Goal: Find contact information: Find contact information

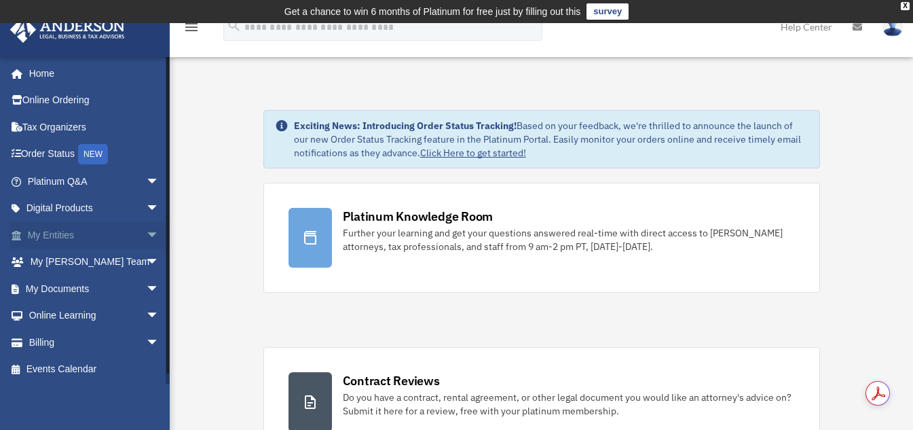
click at [56, 232] on link "My Entities arrow_drop_down" at bounding box center [95, 234] width 170 height 27
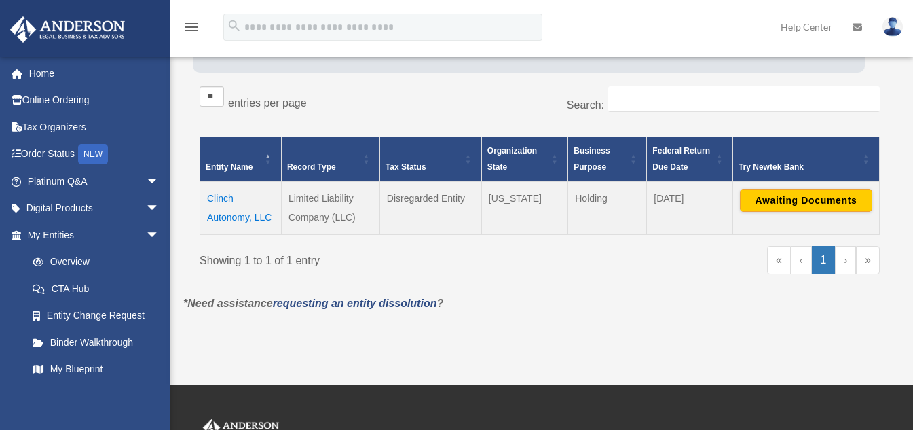
scroll to position [227, 0]
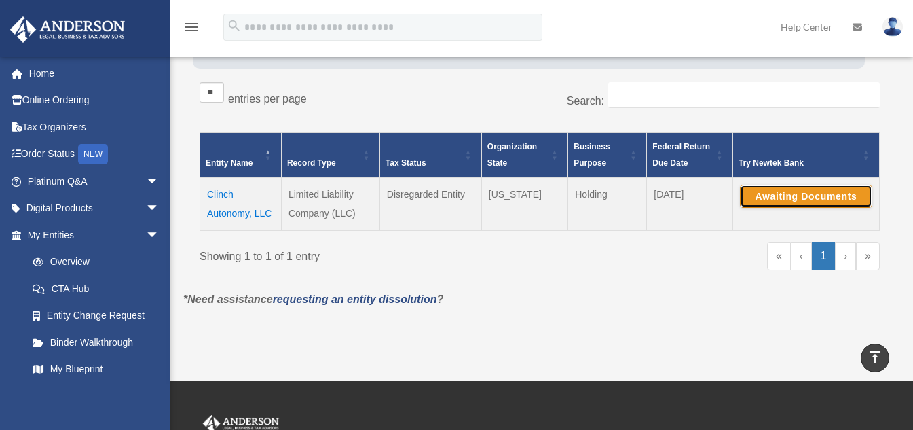
click at [787, 191] on button "Awaiting Documents" at bounding box center [806, 196] width 132 height 23
click at [893, 30] on img at bounding box center [892, 27] width 20 height 20
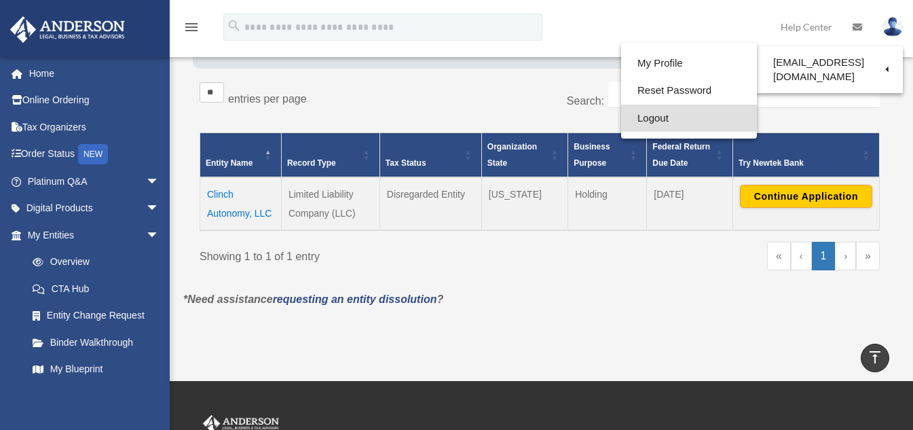
click at [642, 119] on link "Logout" at bounding box center [689, 119] width 136 height 28
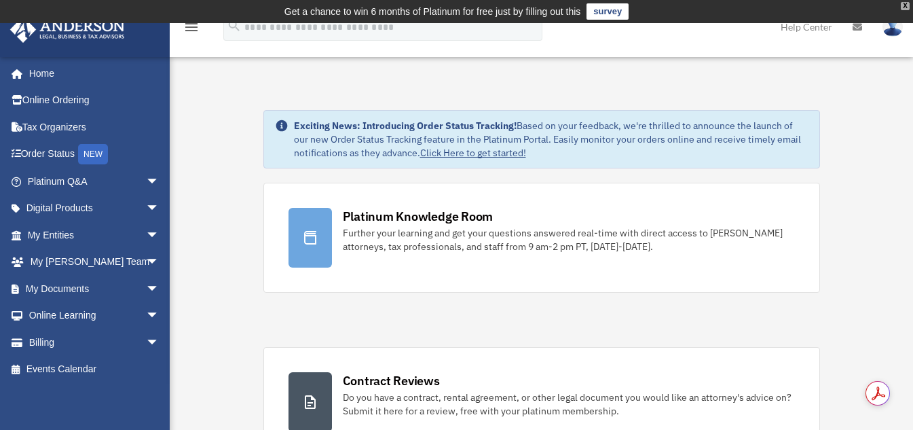
click at [908, 5] on div "X" at bounding box center [905, 6] width 9 height 8
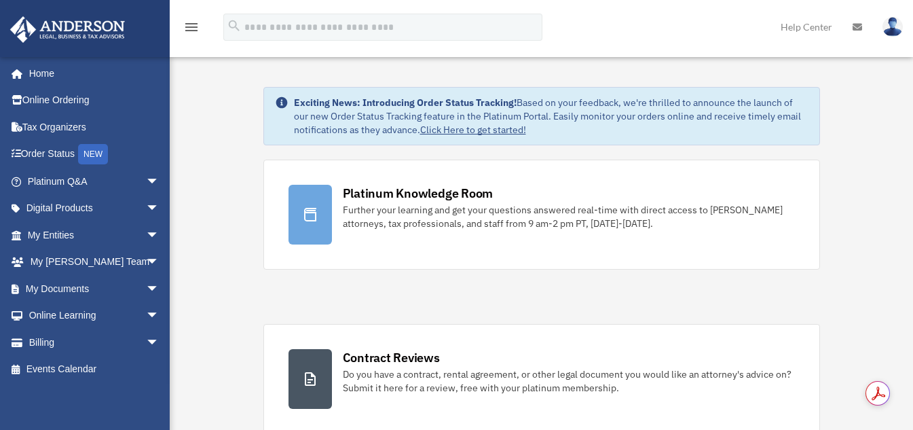
click at [802, 29] on link "Help Center" at bounding box center [806, 27] width 72 height 54
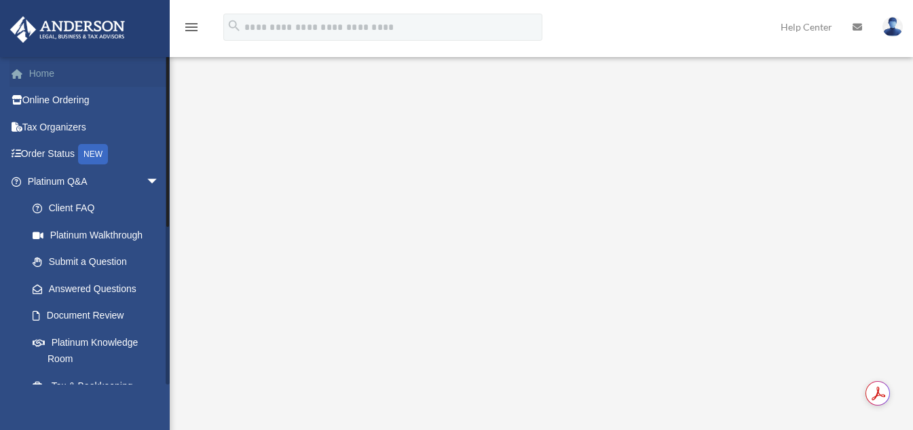
click at [52, 75] on link "Home" at bounding box center [95, 73] width 170 height 27
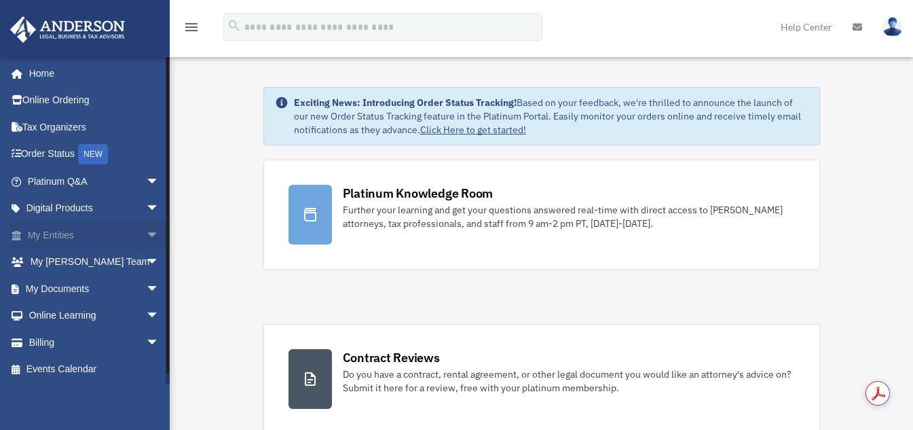
click at [50, 234] on link "My Entities arrow_drop_down" at bounding box center [95, 234] width 170 height 27
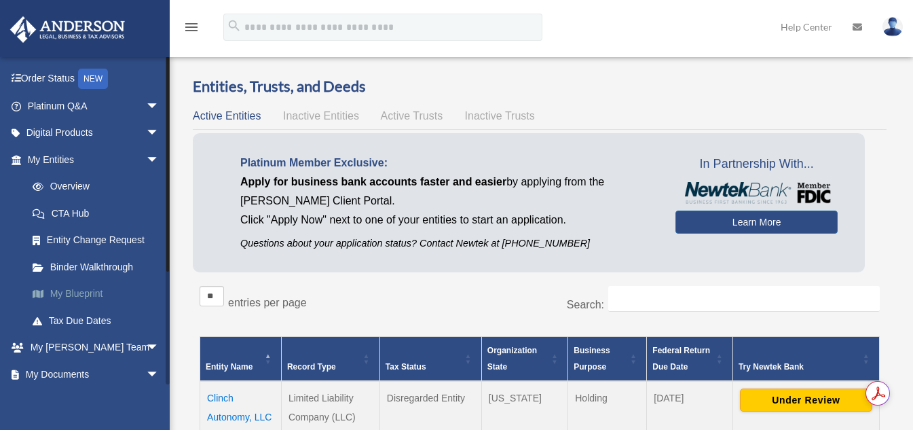
scroll to position [136, 0]
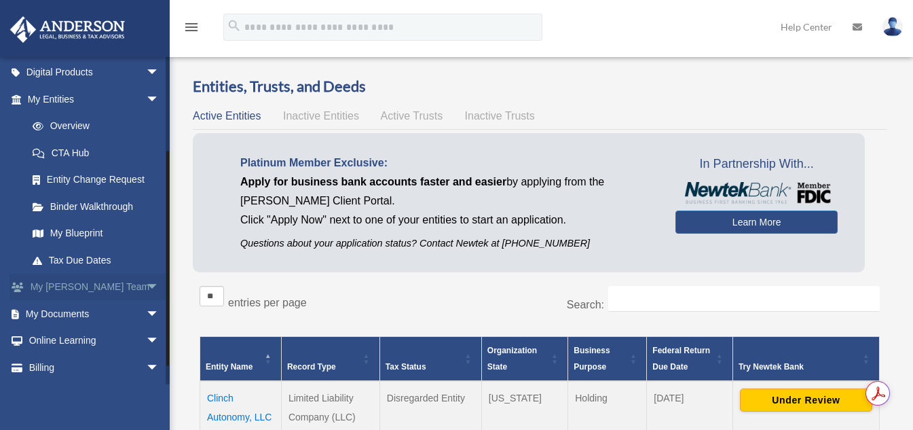
click at [86, 282] on link "My Anderson Team arrow_drop_down" at bounding box center [95, 287] width 170 height 27
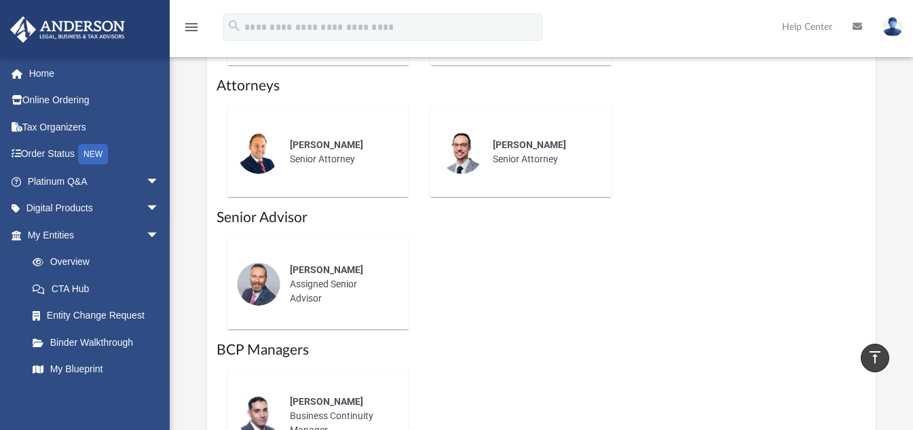
scroll to position [882, 0]
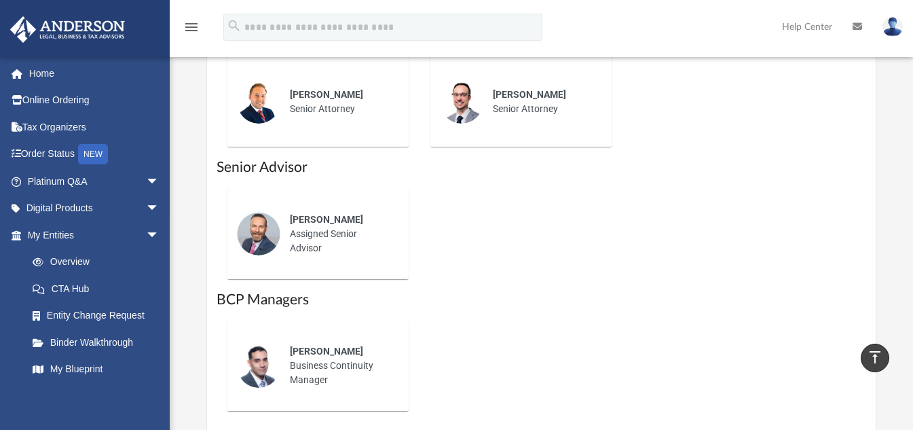
click at [292, 212] on div "[PERSON_NAME] Assigned Senior Advisor" at bounding box center [339, 234] width 119 height 62
click at [294, 214] on span "[PERSON_NAME]" at bounding box center [326, 219] width 73 height 11
drag, startPoint x: 288, startPoint y: 199, endPoint x: 360, endPoint y: 225, distance: 76.0
click at [357, 228] on div "[PERSON_NAME] Assigned Senior Advisor" at bounding box center [339, 234] width 119 height 62
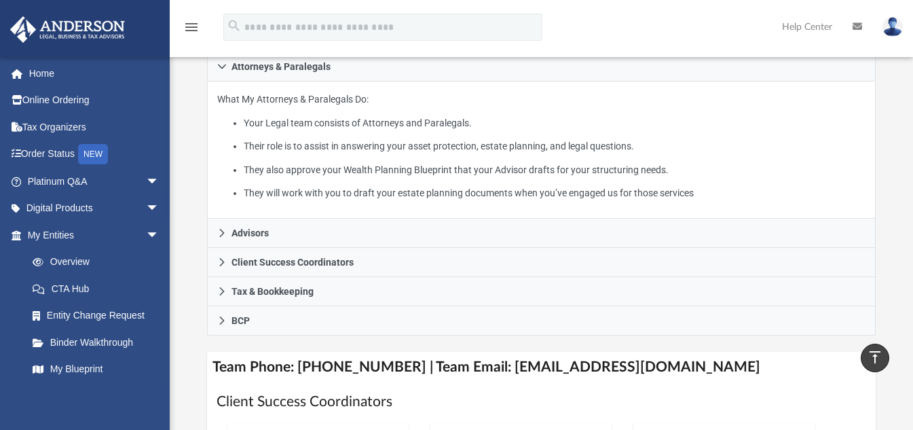
scroll to position [272, 0]
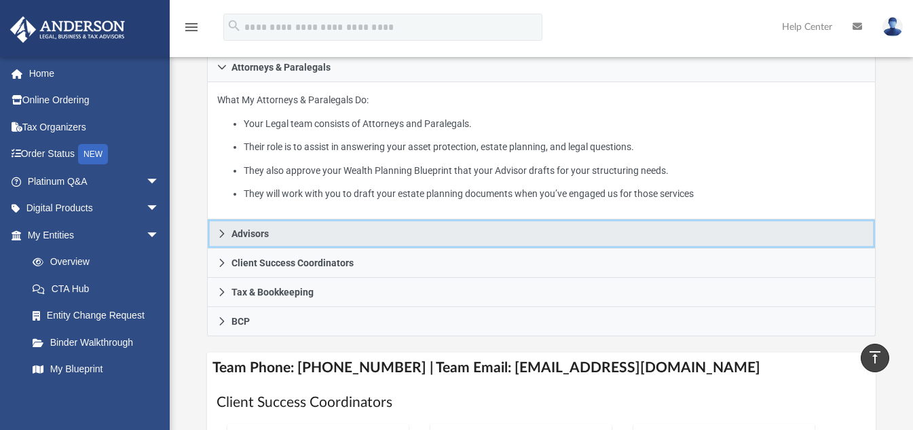
click at [222, 229] on icon at bounding box center [222, 234] width 10 height 10
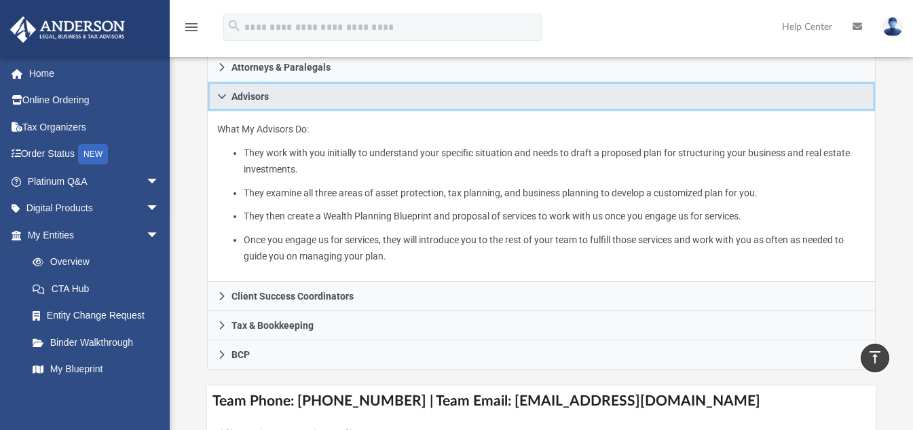
scroll to position [339, 0]
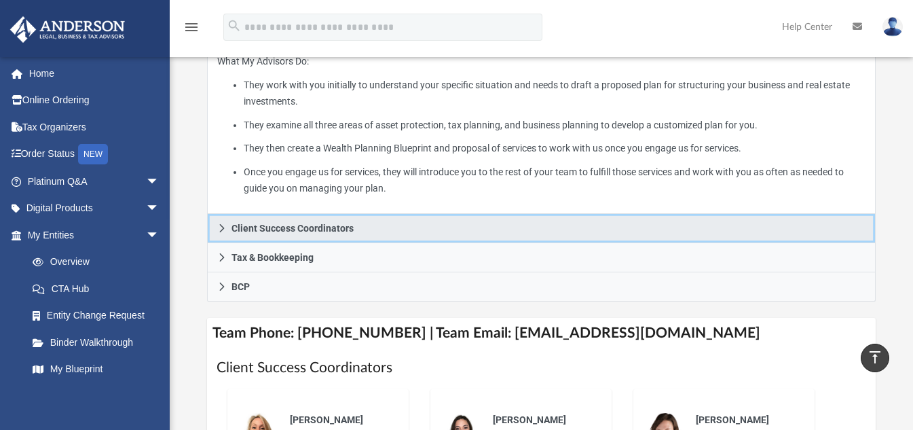
click at [220, 223] on icon at bounding box center [222, 228] width 10 height 10
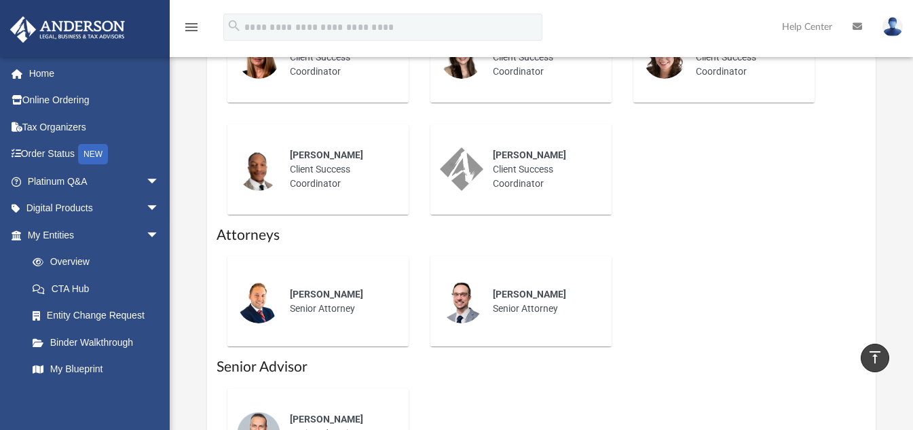
scroll to position [815, 0]
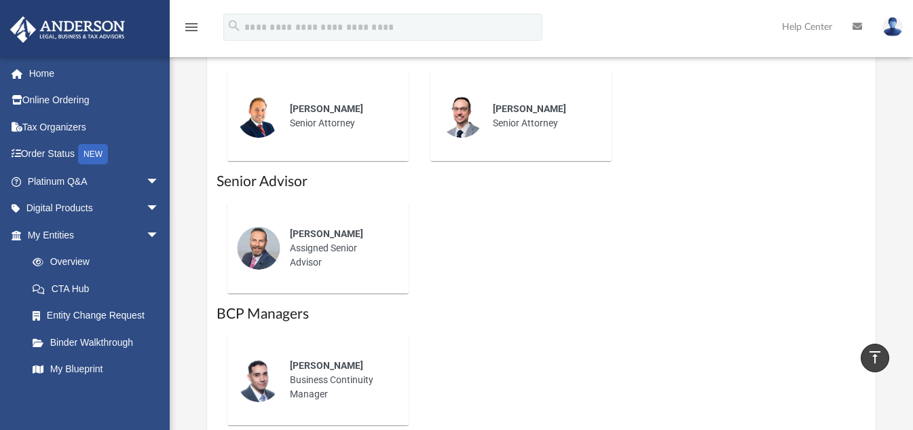
click at [310, 228] on span "[PERSON_NAME]" at bounding box center [326, 233] width 73 height 11
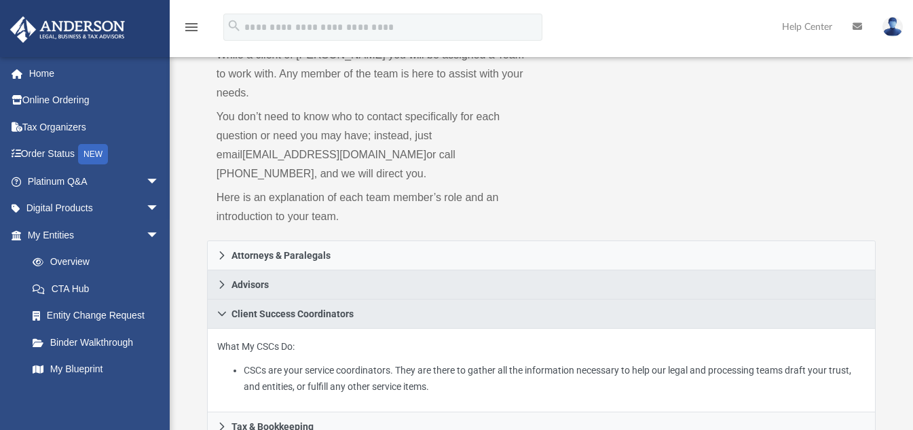
scroll to position [0, 0]
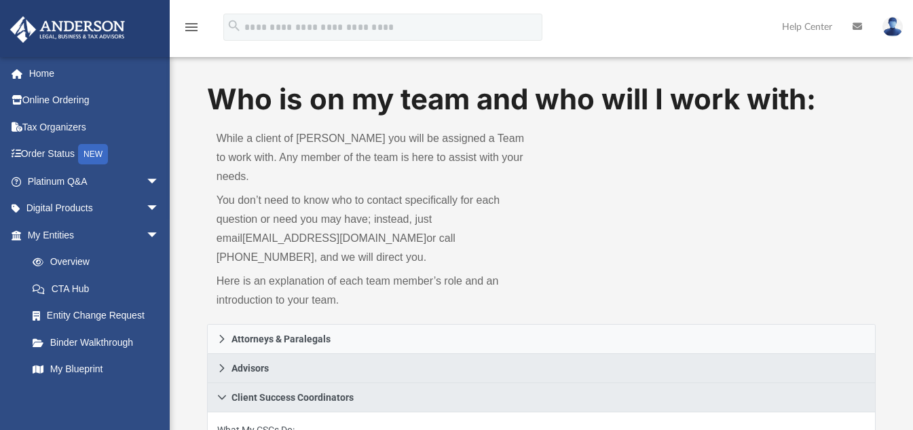
click at [895, 27] on img at bounding box center [892, 27] width 20 height 20
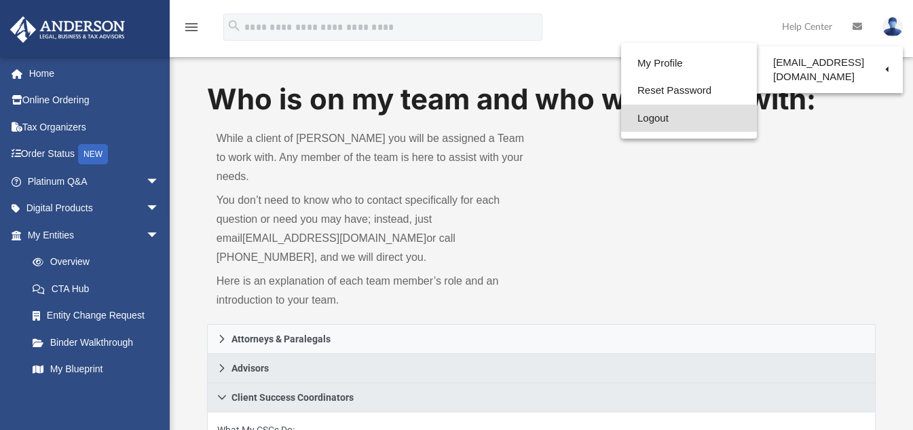
click at [650, 118] on link "Logout" at bounding box center [689, 119] width 136 height 28
